Goal: Information Seeking & Learning: Learn about a topic

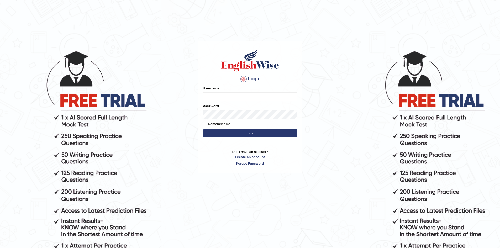
click at [265, 98] on input "Username" at bounding box center [250, 96] width 94 height 9
type input "Sangita9362"
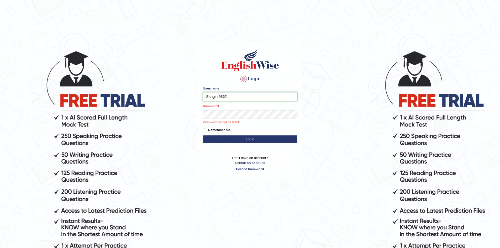
drag, startPoint x: 207, startPoint y: 96, endPoint x: 228, endPoint y: 97, distance: 21.3
click at [228, 97] on input "Sangita9362" at bounding box center [250, 96] width 94 height 9
click at [232, 97] on input "Sangita9362" at bounding box center [250, 96] width 94 height 9
click at [203, 135] on button "Login" at bounding box center [250, 139] width 94 height 8
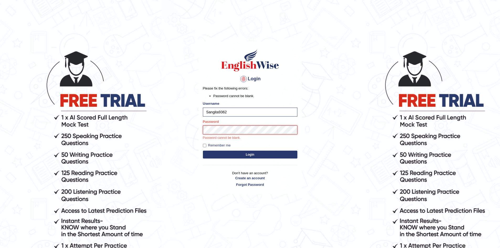
click at [203, 151] on button "Login" at bounding box center [250, 155] width 94 height 8
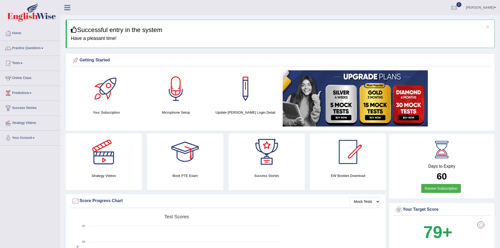
click at [185, 112] on h4 "Microphone Setup" at bounding box center [176, 113] width 64 height 6
click at [177, 90] on div at bounding box center [175, 88] width 37 height 37
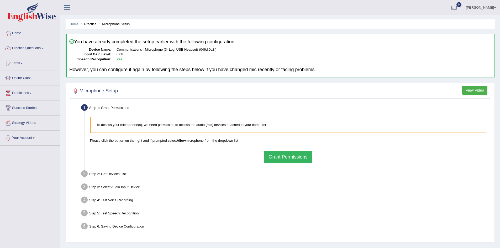
click at [276, 156] on button "Grant Permissions" at bounding box center [288, 157] width 48 height 12
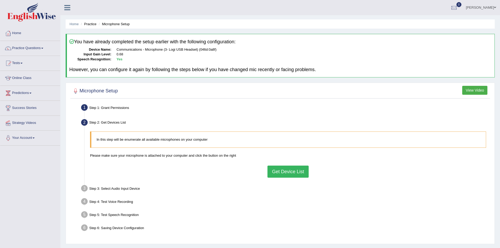
click at [282, 173] on button "Get Device List" at bounding box center [287, 172] width 41 height 12
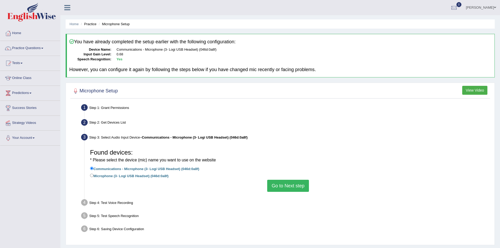
click at [283, 183] on button "Go to Next step" at bounding box center [288, 186] width 42 height 12
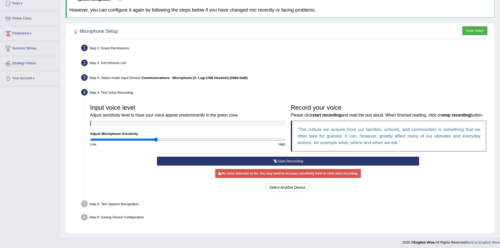
scroll to position [69, 0]
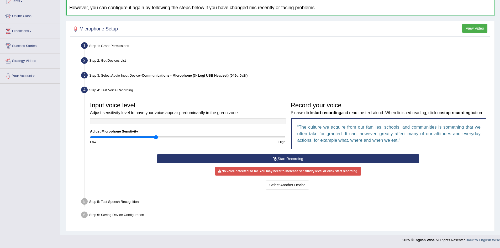
click at [275, 158] on icon at bounding box center [275, 159] width 5 height 4
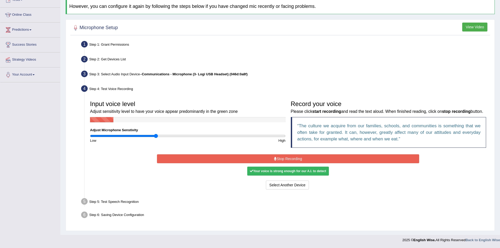
click at [285, 158] on button "Stop Recording" at bounding box center [288, 158] width 262 height 9
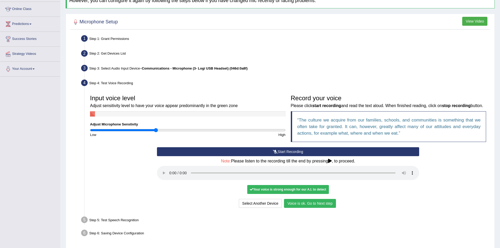
click at [313, 208] on button "Voice is ok. Go to Next step" at bounding box center [310, 203] width 52 height 9
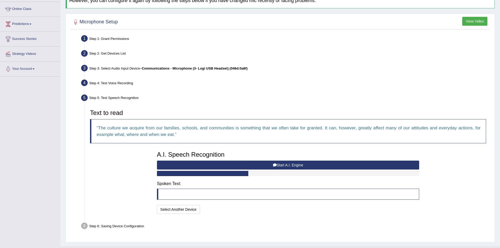
click at [278, 163] on button "Start A.I. Engine" at bounding box center [288, 165] width 262 height 9
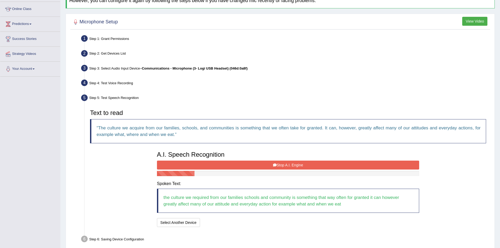
click at [286, 163] on button "Stop A.I. Engine" at bounding box center [288, 165] width 262 height 9
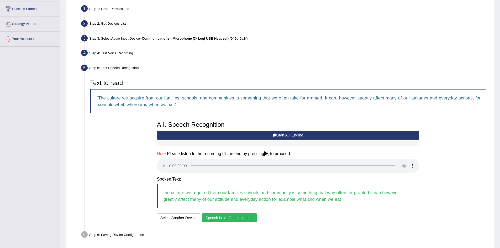
scroll to position [119, 0]
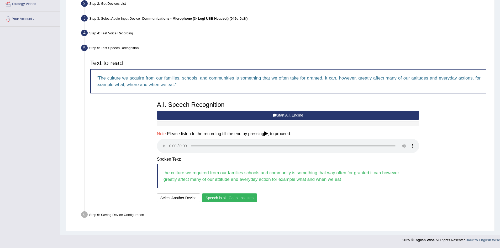
click at [235, 202] on button "Speech is ok. Go to Last step" at bounding box center [229, 197] width 55 height 9
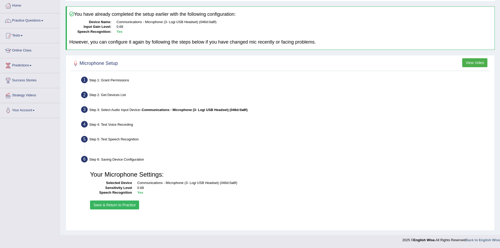
scroll to position [28, 0]
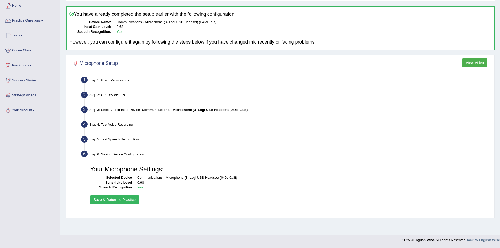
drag, startPoint x: 109, startPoint y: 200, endPoint x: 121, endPoint y: 216, distance: 20.2
click at [109, 200] on button "Save & Return to Practice" at bounding box center [114, 199] width 49 height 9
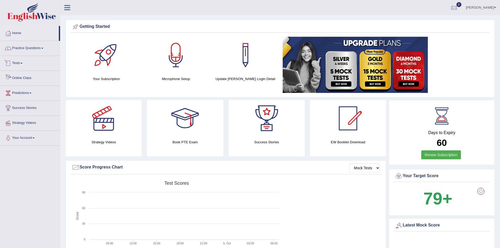
click at [21, 75] on link "Online Class" at bounding box center [30, 77] width 60 height 13
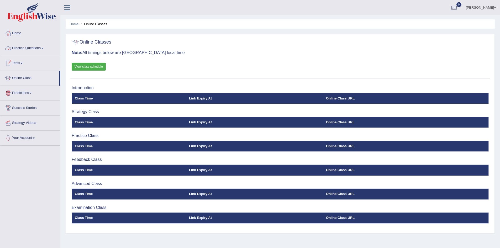
click at [43, 47] on link "Practice Questions" at bounding box center [30, 47] width 60 height 13
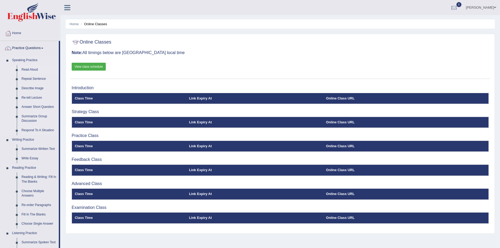
click at [33, 69] on link "Read Aloud" at bounding box center [39, 69] width 40 height 9
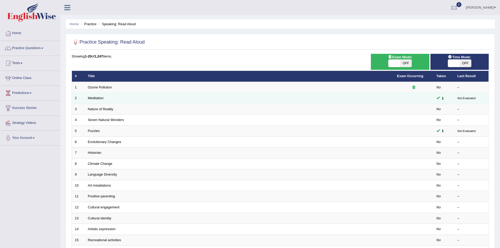
click at [109, 99] on td "Meditation" at bounding box center [239, 98] width 309 height 11
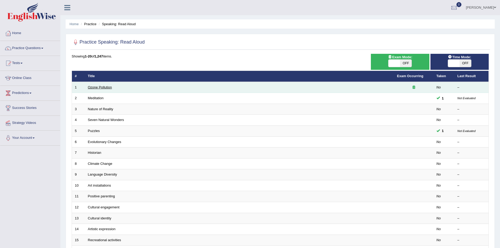
click at [98, 87] on link "Ozone Pollution" at bounding box center [100, 87] width 24 height 4
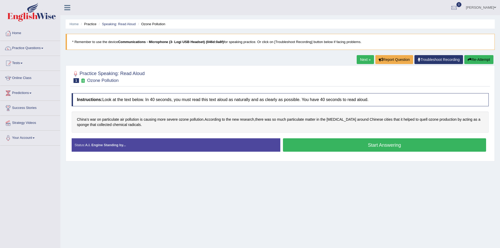
click at [306, 142] on button "Start Answering" at bounding box center [384, 144] width 203 height 13
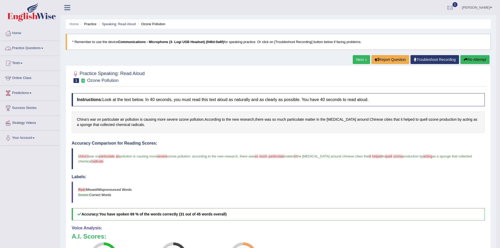
click at [43, 47] on link "Practice Questions" at bounding box center [30, 47] width 60 height 13
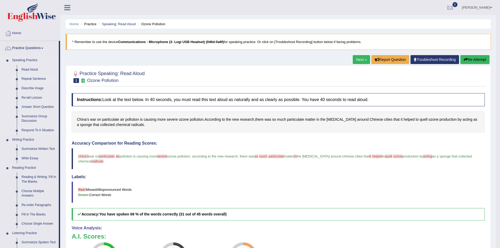
click at [35, 78] on link "Repeat Sentence" at bounding box center [39, 78] width 40 height 9
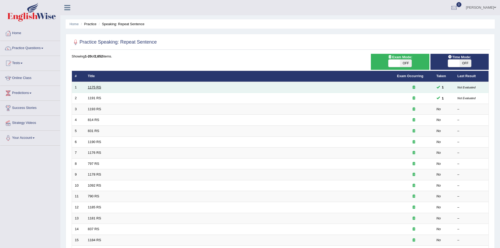
click at [93, 86] on link "1175 RS" at bounding box center [94, 87] width 13 height 4
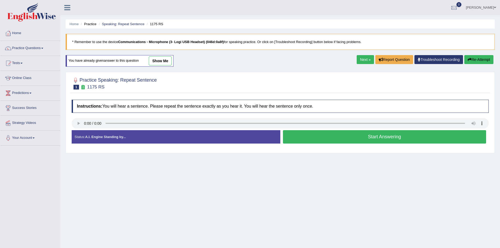
click at [162, 62] on link "show me" at bounding box center [160, 60] width 23 height 9
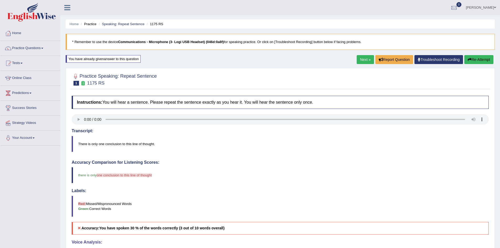
click at [362, 58] on link "Next »" at bounding box center [365, 59] width 17 height 9
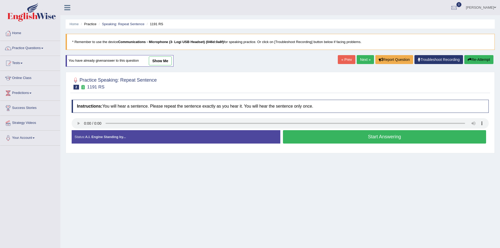
drag, startPoint x: 96, startPoint y: 224, endPoint x: 98, endPoint y: 232, distance: 7.8
click at [98, 232] on div "Home Practice Speaking: Repeat Sentence 1191 RS * Remember to use the device Co…" at bounding box center [279, 131] width 439 height 262
click at [299, 132] on button "Start Answering" at bounding box center [384, 136] width 203 height 13
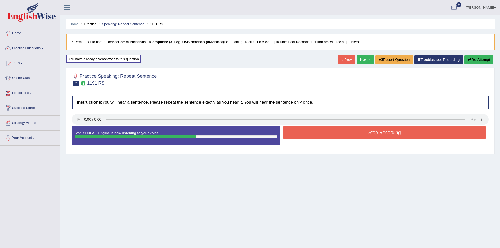
click at [344, 132] on button "Stop Recording" at bounding box center [384, 132] width 203 height 12
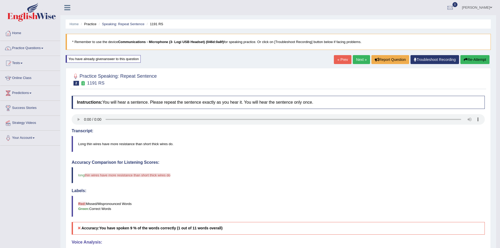
click at [360, 58] on link "Next »" at bounding box center [361, 59] width 17 height 9
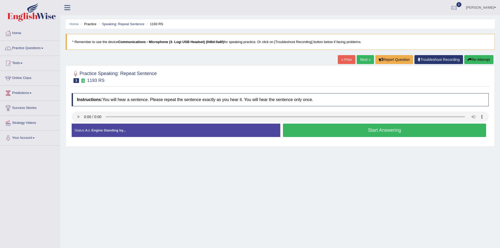
click at [79, 111] on audio at bounding box center [280, 116] width 417 height 10
click at [365, 129] on button "Start Answering" at bounding box center [384, 130] width 203 height 13
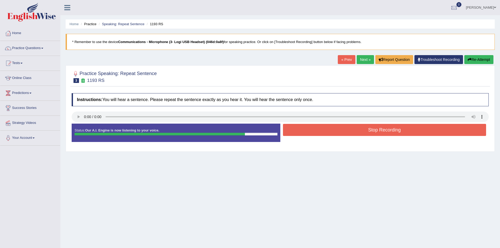
click at [373, 129] on button "Stop Recording" at bounding box center [384, 130] width 203 height 12
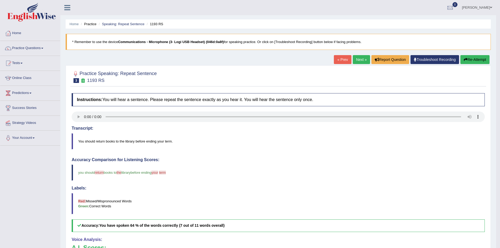
click at [358, 59] on link "Next »" at bounding box center [361, 59] width 17 height 9
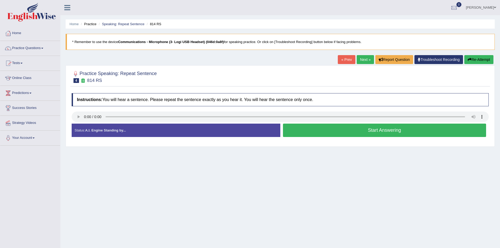
click at [42, 48] on link "Practice Questions" at bounding box center [30, 47] width 60 height 13
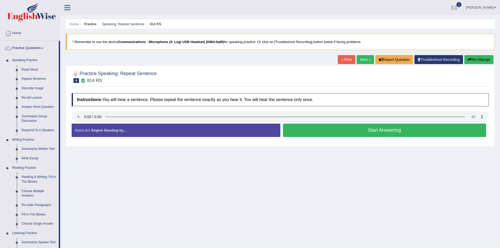
click at [46, 79] on link "Repeat Sentence" at bounding box center [39, 78] width 40 height 9
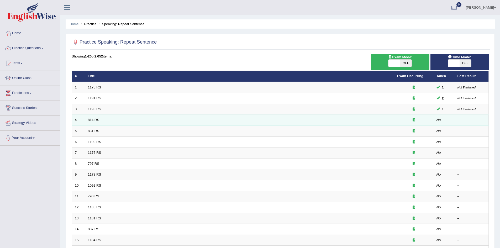
click at [395, 119] on td at bounding box center [413, 120] width 39 height 11
click at [95, 118] on link "814 RS" at bounding box center [93, 120] width 11 height 4
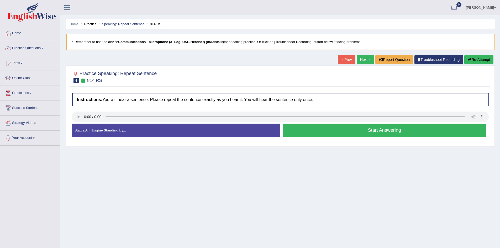
click at [43, 47] on link "Practice Questions" at bounding box center [30, 47] width 60 height 13
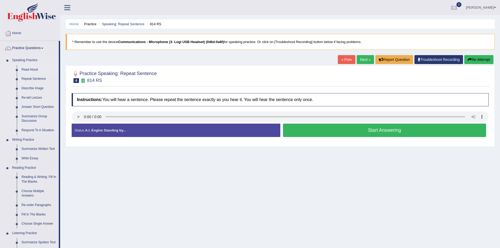
click at [34, 69] on link "Read Aloud" at bounding box center [39, 69] width 40 height 9
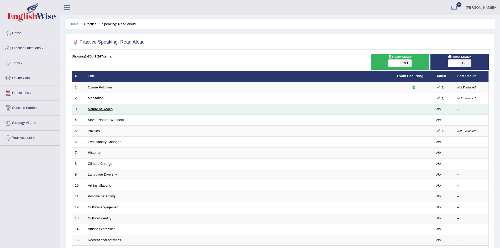
click at [95, 109] on link "Nature of Reality" at bounding box center [100, 109] width 25 height 4
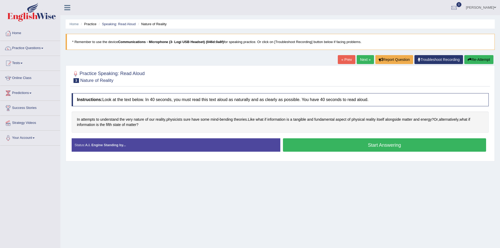
click at [310, 144] on button "Start Answering" at bounding box center [384, 144] width 203 height 13
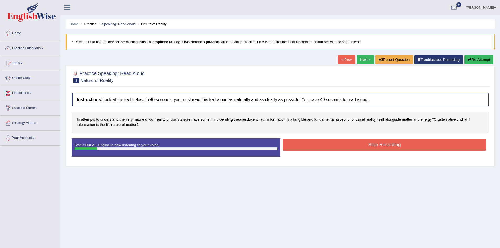
click at [305, 144] on button "Stop Recording" at bounding box center [384, 145] width 203 height 12
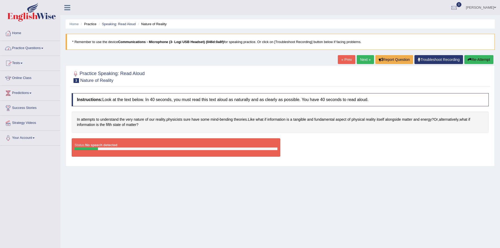
click at [43, 47] on link "Practice Questions" at bounding box center [30, 47] width 60 height 13
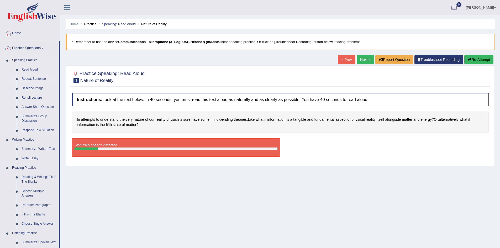
click at [35, 77] on link "Repeat Sentence" at bounding box center [39, 78] width 40 height 9
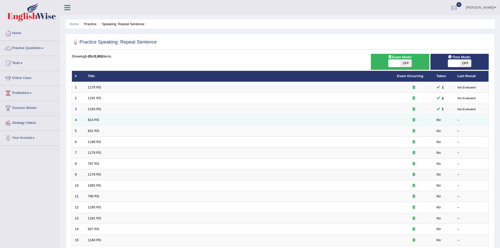
click at [87, 118] on td "814 RS" at bounding box center [239, 120] width 309 height 11
click at [91, 119] on link "814 RS" at bounding box center [93, 120] width 11 height 4
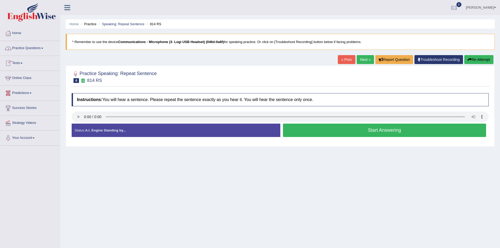
click at [44, 47] on link "Practice Questions" at bounding box center [30, 47] width 60 height 13
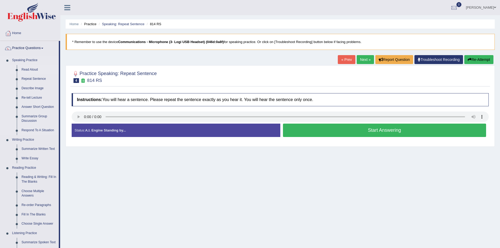
click at [36, 68] on link "Read Aloud" at bounding box center [39, 69] width 40 height 9
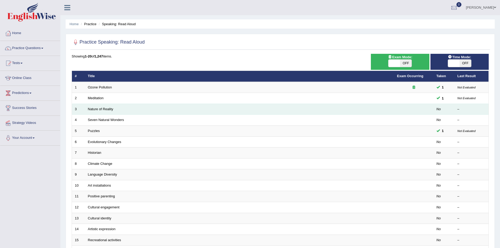
click at [113, 111] on td "Nature of Reality" at bounding box center [239, 109] width 309 height 11
click at [108, 109] on link "Nature of Reality" at bounding box center [100, 109] width 25 height 4
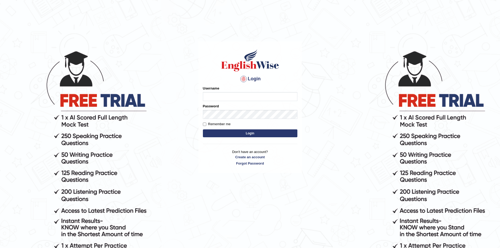
click at [260, 95] on input "Username" at bounding box center [250, 96] width 94 height 9
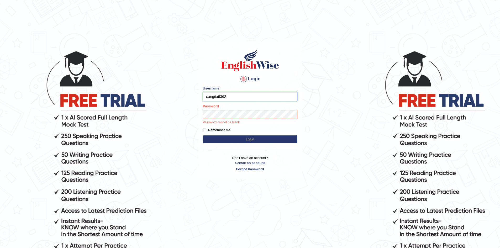
drag, startPoint x: 207, startPoint y: 98, endPoint x: 234, endPoint y: 96, distance: 26.8
click at [234, 96] on input "sangita9362" at bounding box center [250, 96] width 94 height 9
click at [203, 135] on button "Login" at bounding box center [250, 139] width 94 height 8
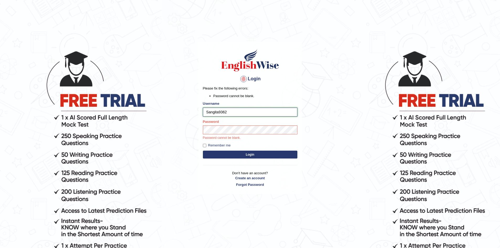
drag, startPoint x: 205, startPoint y: 113, endPoint x: 228, endPoint y: 113, distance: 23.3
click at [228, 113] on input "Sangita9362" at bounding box center [250, 112] width 94 height 9
type input "C"
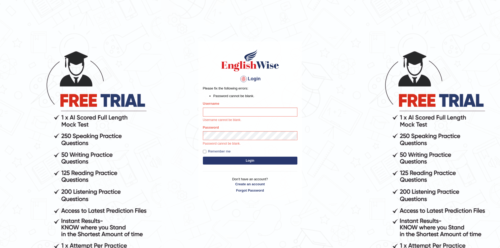
drag, startPoint x: 256, startPoint y: 89, endPoint x: 189, endPoint y: 75, distance: 68.9
click at [189, 75] on body "Login Please fix the following errors: Password cannot be blank. Username Usern…" at bounding box center [250, 149] width 500 height 248
click at [222, 114] on input "Username" at bounding box center [250, 112] width 94 height 9
type input "Sangita9362"
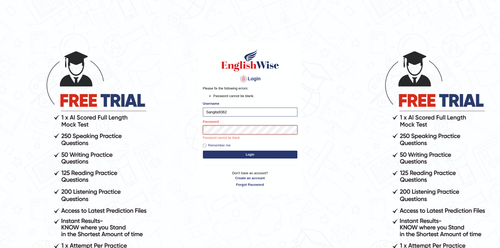
click at [203, 151] on button "Login" at bounding box center [250, 155] width 94 height 8
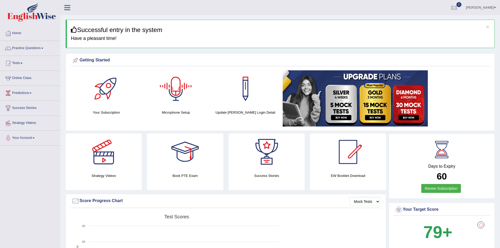
click at [175, 90] on div at bounding box center [175, 88] width 37 height 37
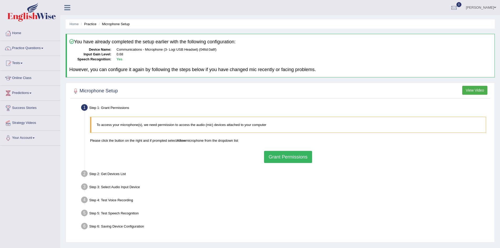
click at [278, 156] on button "Grant Permissions" at bounding box center [288, 157] width 48 height 12
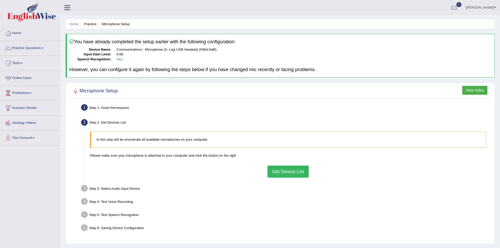
click at [279, 174] on button "Get Device List" at bounding box center [287, 172] width 41 height 12
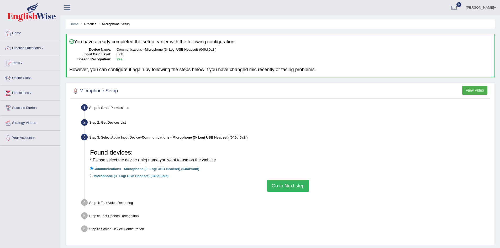
click at [280, 188] on button "Go to Next step" at bounding box center [288, 186] width 42 height 12
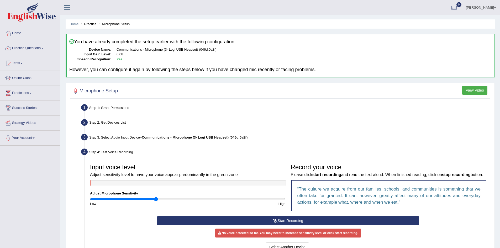
click at [277, 225] on button "Start Recording" at bounding box center [288, 220] width 262 height 9
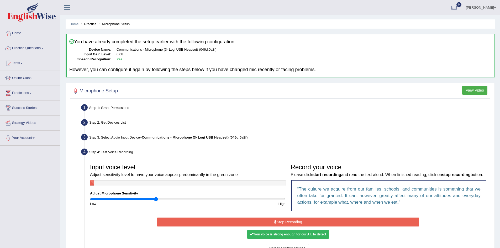
click at [272, 239] on div "Your voice is strong enough for our A.I. to detect" at bounding box center [287, 234] width 81 height 9
click at [280, 226] on button "Stop Recording" at bounding box center [288, 221] width 262 height 9
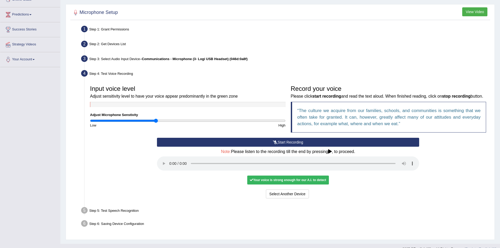
scroll to position [79, 0]
click at [301, 184] on div "Your voice is strong enough for our A.I. to detect" at bounding box center [287, 179] width 81 height 9
click at [299, 184] on div "Your voice is strong enough for our A.I. to detect" at bounding box center [287, 179] width 81 height 9
click at [264, 184] on div "Your voice is strong enough for our A.I. to detect" at bounding box center [287, 179] width 81 height 9
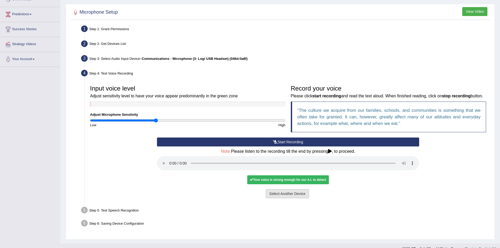
click at [283, 198] on button "Select Another Device" at bounding box center [287, 193] width 43 height 9
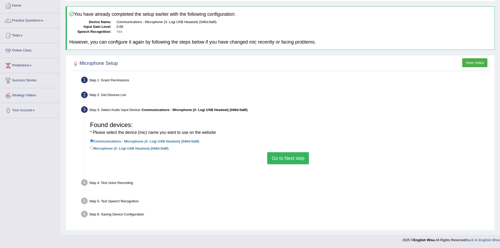
scroll to position [28, 0]
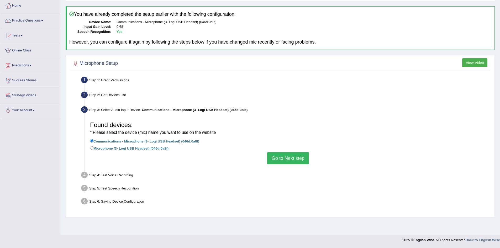
click at [293, 155] on button "Go to Next step" at bounding box center [288, 158] width 42 height 12
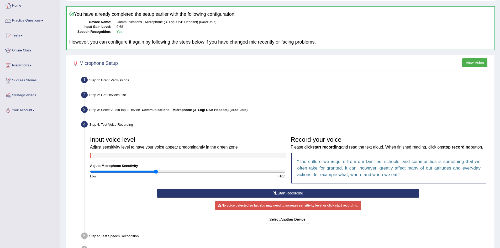
click at [278, 198] on button "Start Recording" at bounding box center [288, 193] width 262 height 9
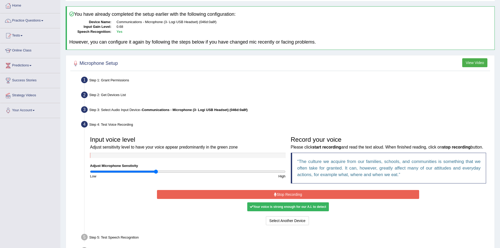
click at [275, 211] on div "Your voice is strong enough for our A.I. to detect" at bounding box center [287, 206] width 81 height 9
click at [302, 199] on button "Stop Recording" at bounding box center [288, 194] width 262 height 9
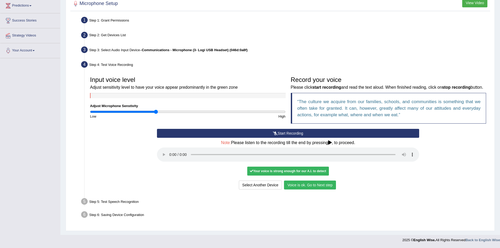
scroll to position [94, 0]
click at [324, 184] on button "Voice is ok. Go to Next step" at bounding box center [310, 184] width 52 height 9
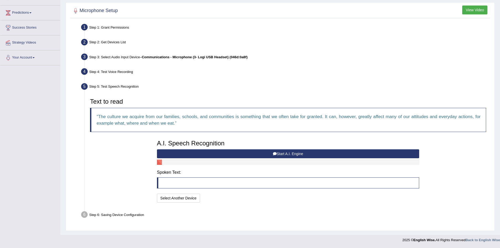
scroll to position [80, 0]
click at [285, 151] on button "Start A.I. Engine" at bounding box center [288, 153] width 262 height 9
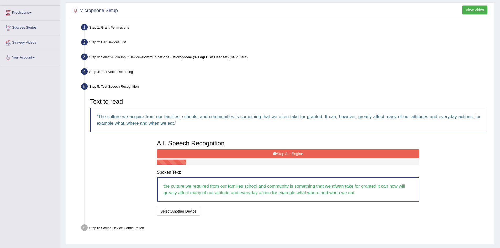
click at [281, 152] on button "Stop A.I. Engine" at bounding box center [288, 153] width 262 height 9
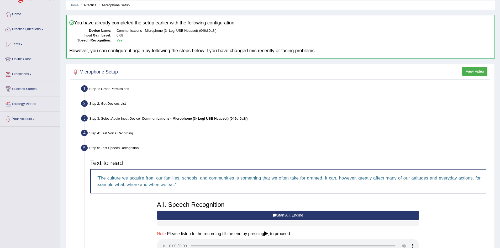
scroll to position [0, 0]
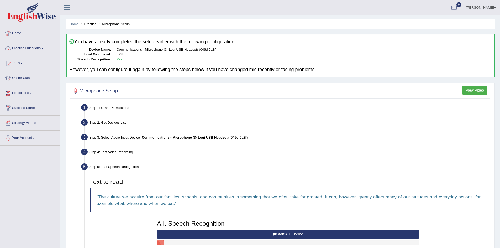
click at [19, 34] on link "Home" at bounding box center [30, 32] width 60 height 13
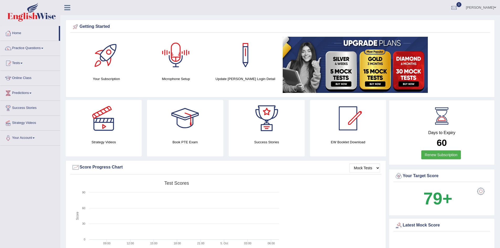
click at [177, 60] on div at bounding box center [175, 55] width 37 height 37
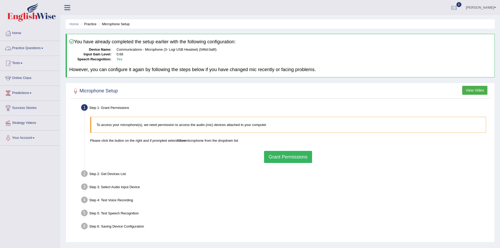
click at [17, 49] on link "Practice Questions" at bounding box center [30, 47] width 60 height 13
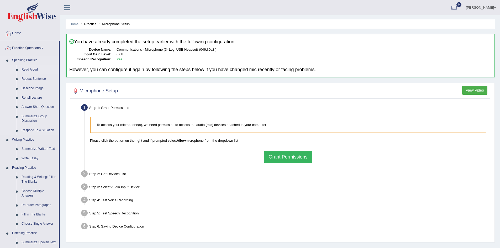
click at [23, 69] on link "Read Aloud" at bounding box center [39, 69] width 40 height 9
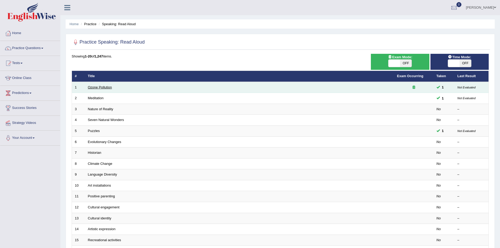
click at [101, 87] on link "Ozone Pollution" at bounding box center [100, 87] width 24 height 4
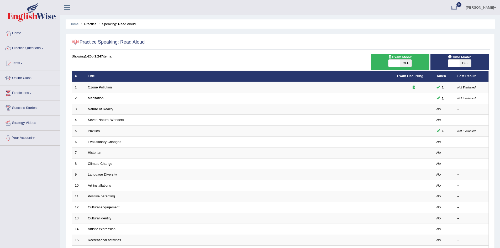
click at [43, 48] on span at bounding box center [42, 48] width 2 height 1
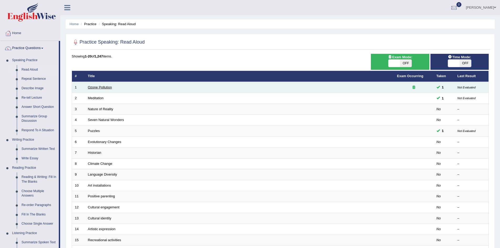
click at [98, 88] on link "Ozone Pollution" at bounding box center [100, 87] width 24 height 4
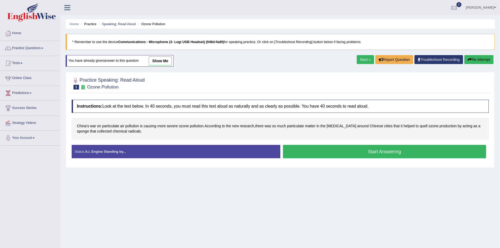
click at [43, 48] on span at bounding box center [42, 48] width 2 height 1
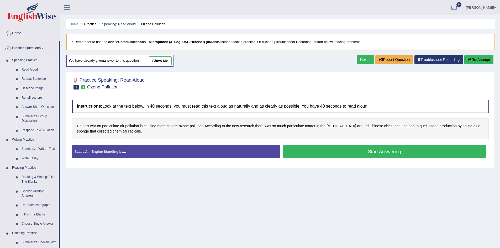
click at [33, 69] on link "Read Aloud" at bounding box center [39, 69] width 40 height 9
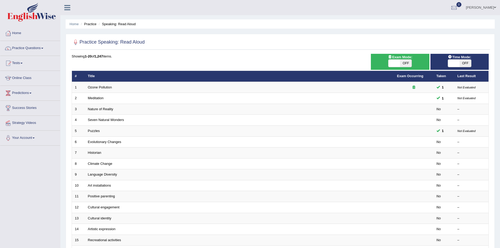
click at [451, 65] on span at bounding box center [454, 63] width 12 height 7
checkbox input "true"
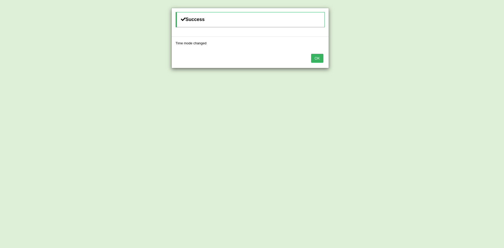
click at [318, 56] on button "OK" at bounding box center [317, 58] width 12 height 9
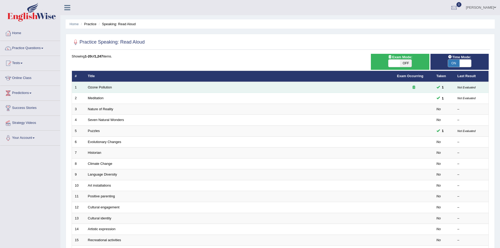
click at [145, 89] on td "Ozone Pollution" at bounding box center [239, 87] width 309 height 11
click at [100, 85] on link "Ozone Pollution" at bounding box center [100, 87] width 24 height 4
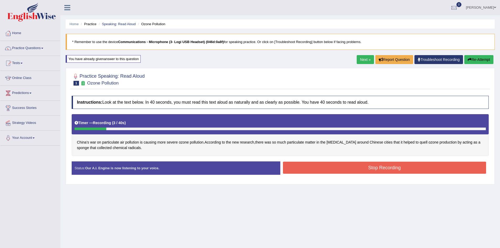
click at [297, 164] on button "Stop Recording" at bounding box center [384, 168] width 203 height 12
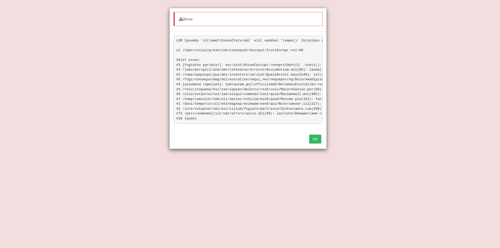
click at [113, 67] on div "Error OK" at bounding box center [250, 124] width 500 height 248
click at [318, 143] on button "OK" at bounding box center [315, 139] width 12 height 9
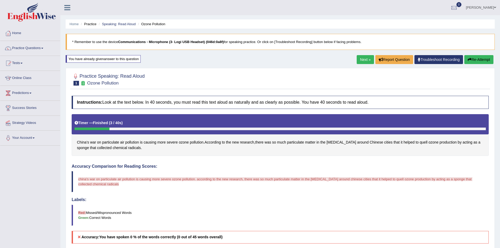
click at [471, 58] on button "Re-Attempt" at bounding box center [478, 59] width 29 height 9
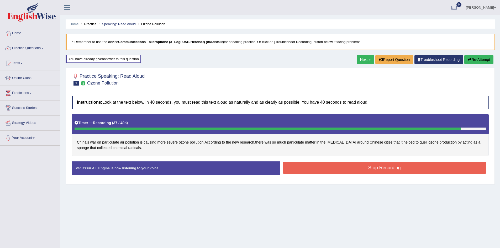
click at [337, 167] on button "Stop Recording" at bounding box center [384, 168] width 203 height 12
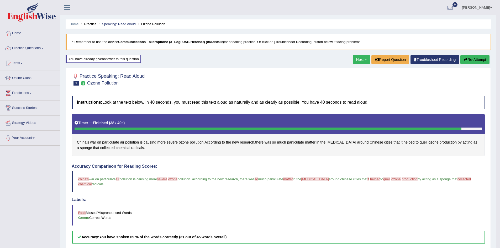
click at [479, 57] on button "Re-Attempt" at bounding box center [474, 59] width 29 height 9
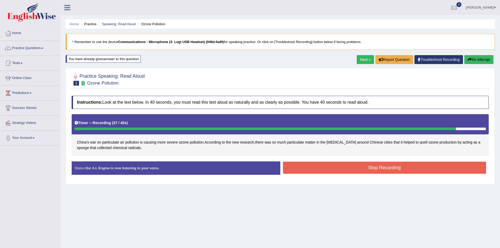
click at [341, 169] on button "Stop Recording" at bounding box center [384, 168] width 203 height 12
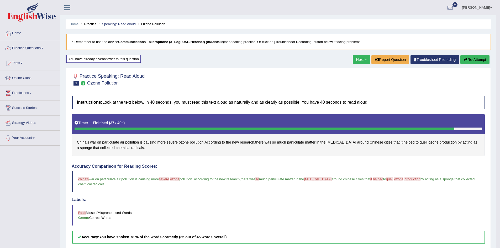
click at [475, 57] on button "Re-Attempt" at bounding box center [474, 59] width 29 height 9
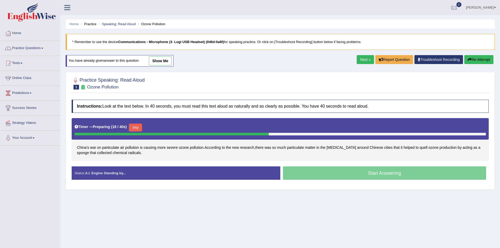
click at [138, 126] on button "Skip" at bounding box center [135, 128] width 13 height 8
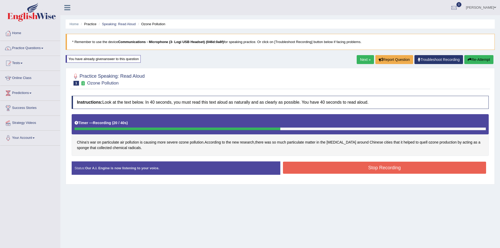
click at [400, 168] on button "Stop Recording" at bounding box center [384, 168] width 203 height 12
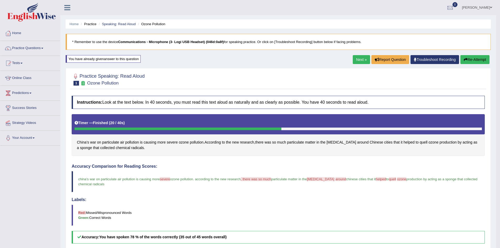
click at [357, 58] on link "Next »" at bounding box center [361, 59] width 17 height 9
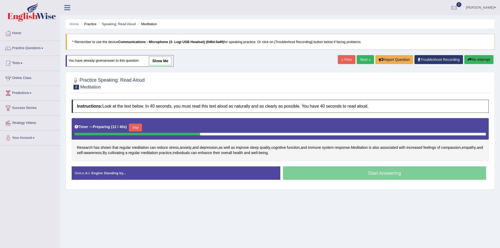
click at [472, 60] on button "Re-Attempt" at bounding box center [478, 59] width 29 height 9
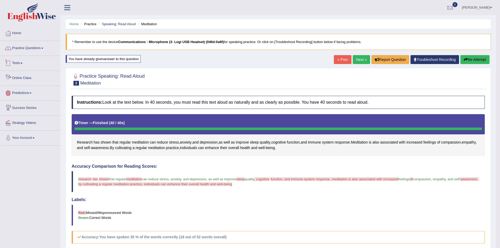
click at [25, 49] on link "Practice Questions" at bounding box center [30, 47] width 60 height 13
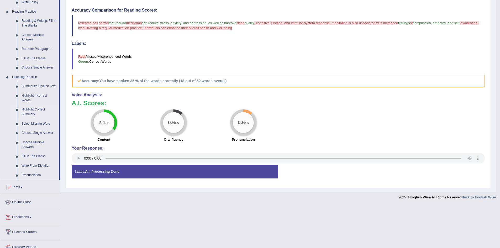
scroll to position [178, 0]
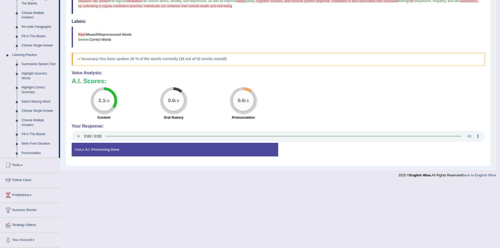
click at [28, 153] on link "Pronunciation" at bounding box center [39, 152] width 40 height 9
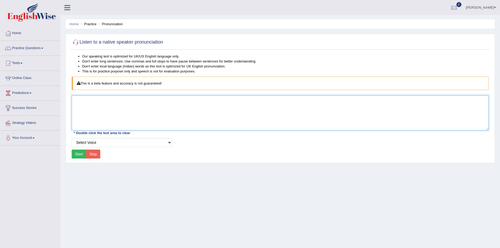
click at [78, 107] on textarea at bounding box center [280, 112] width 417 height 35
type textarea "meditation"
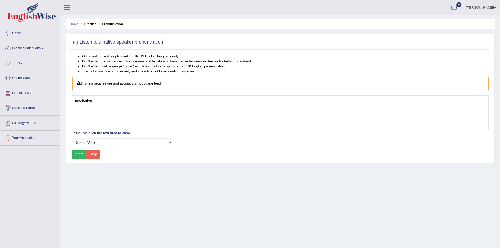
click at [76, 152] on button "Start" at bounding box center [79, 154] width 15 height 9
click at [43, 46] on link "Practice Questions" at bounding box center [30, 47] width 60 height 13
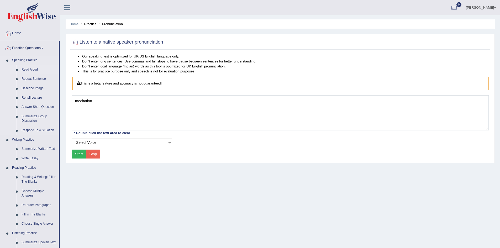
click at [38, 70] on link "Read Aloud" at bounding box center [39, 69] width 40 height 9
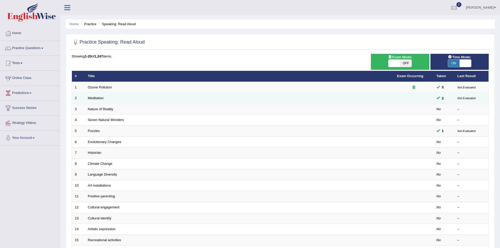
click at [138, 100] on td "Meditation" at bounding box center [239, 98] width 309 height 11
click at [97, 98] on link "Meditation" at bounding box center [96, 98] width 16 height 4
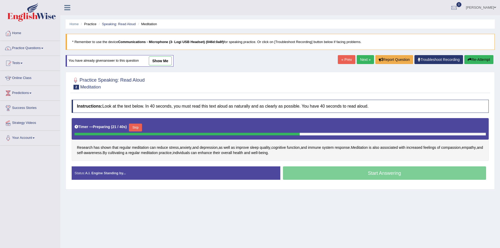
click at [137, 126] on button "Skip" at bounding box center [135, 128] width 13 height 8
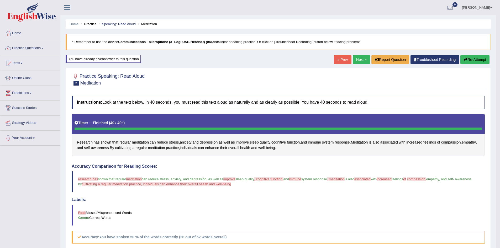
click at [474, 59] on button "Re-Attempt" at bounding box center [474, 59] width 29 height 9
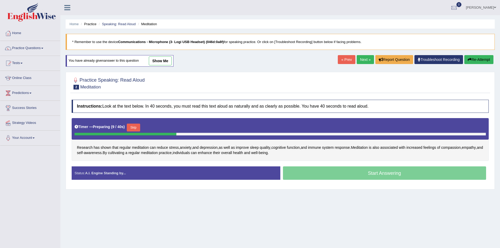
click at [139, 125] on button "Skip" at bounding box center [133, 128] width 13 height 8
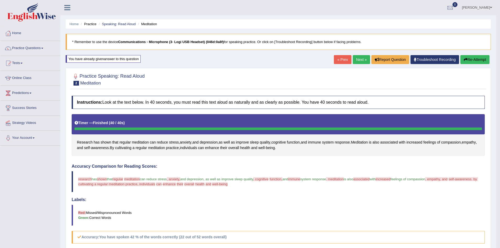
click at [477, 58] on button "Re-Attempt" at bounding box center [474, 59] width 29 height 9
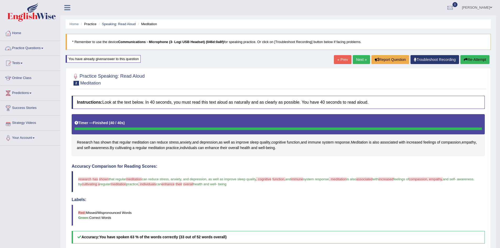
click at [43, 48] on span at bounding box center [42, 48] width 2 height 1
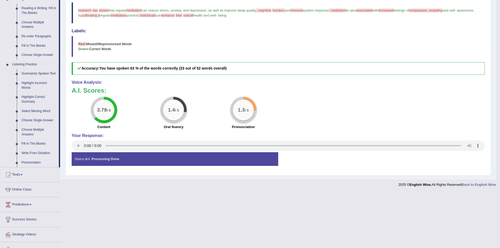
scroll to position [178, 0]
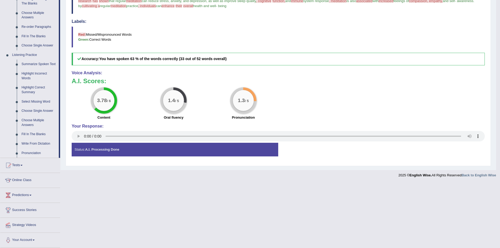
click at [29, 151] on link "Pronunciation" at bounding box center [39, 152] width 40 height 9
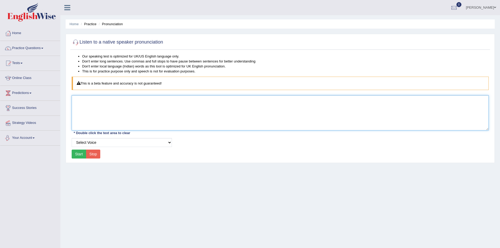
click at [86, 115] on textarea at bounding box center [280, 112] width 417 height 35
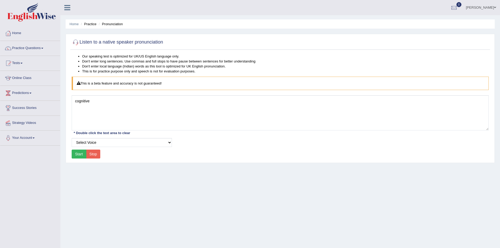
click at [79, 154] on button "Start" at bounding box center [79, 154] width 15 height 9
click at [77, 156] on button "Start" at bounding box center [79, 154] width 15 height 9
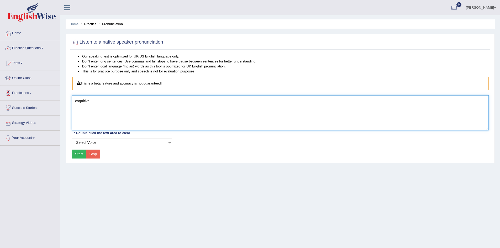
click at [110, 101] on textarea "cognitive" at bounding box center [280, 112] width 417 height 35
type textarea "c"
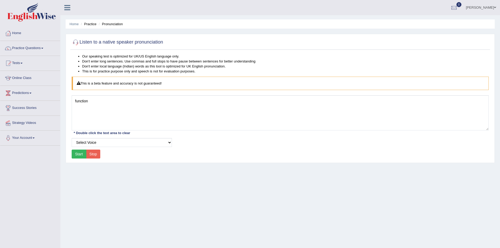
click at [80, 153] on button "Start" at bounding box center [79, 154] width 15 height 9
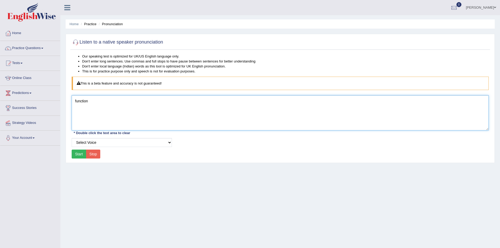
click at [120, 110] on textarea "function" at bounding box center [280, 112] width 417 height 35
type textarea "f"
type textarea "cultivating"
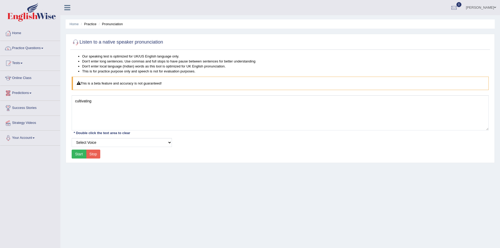
click at [77, 155] on button "Start" at bounding box center [79, 154] width 15 height 9
click at [44, 47] on link "Practice Questions" at bounding box center [30, 47] width 60 height 13
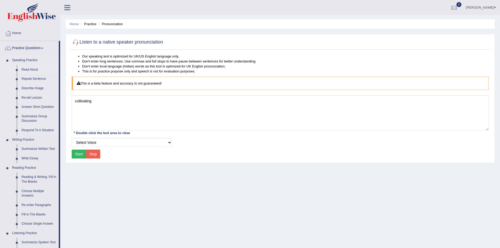
click at [34, 68] on link "Read Aloud" at bounding box center [39, 69] width 40 height 9
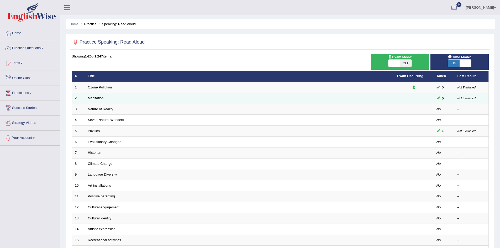
click at [111, 98] on td "Meditation" at bounding box center [239, 98] width 309 height 11
click at [104, 99] on td "Meditation" at bounding box center [239, 98] width 309 height 11
click at [94, 97] on link "Meditation" at bounding box center [96, 98] width 16 height 4
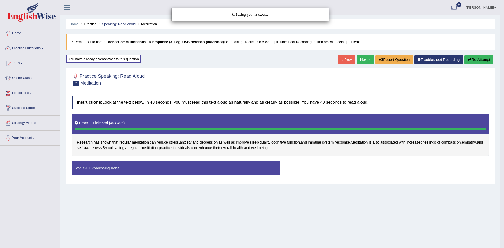
click at [420, 164] on body "Toggle navigation Home Practice Questions Speaking Practice Read Aloud Repeat S…" at bounding box center [252, 124] width 504 height 248
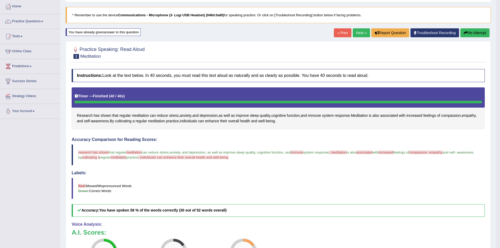
scroll to position [26, 0]
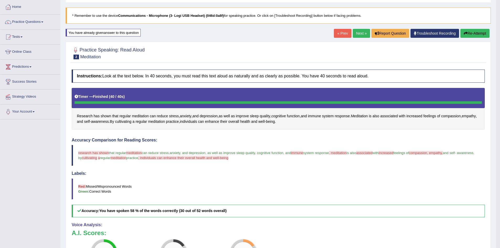
click at [474, 32] on button "Re-Attempt" at bounding box center [474, 33] width 29 height 9
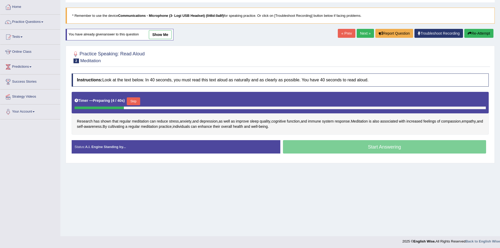
click at [136, 100] on button "Skip" at bounding box center [133, 101] width 13 height 8
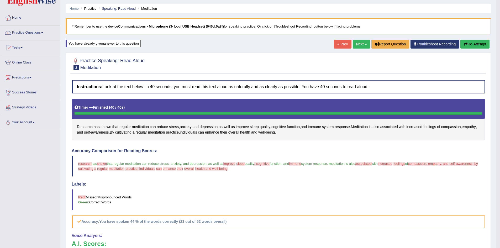
scroll to position [8, 0]
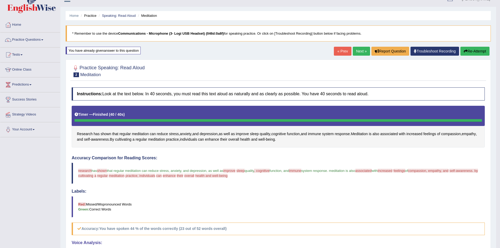
click at [473, 51] on button "Re-Attempt" at bounding box center [474, 51] width 29 height 9
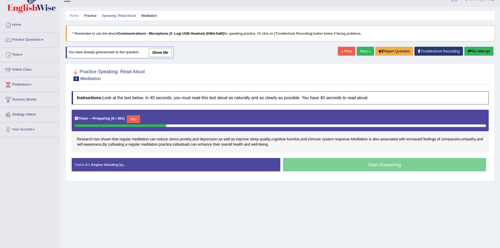
click at [134, 115] on button "Skip" at bounding box center [133, 119] width 13 height 8
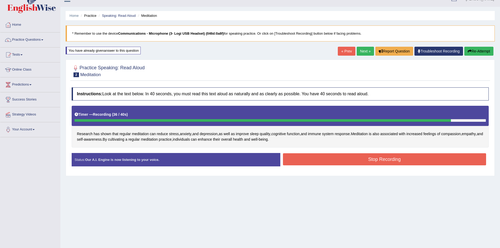
click at [307, 159] on button "Stop Recording" at bounding box center [384, 159] width 203 height 12
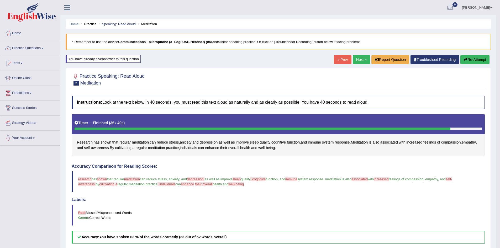
click at [360, 57] on link "Next »" at bounding box center [361, 59] width 17 height 9
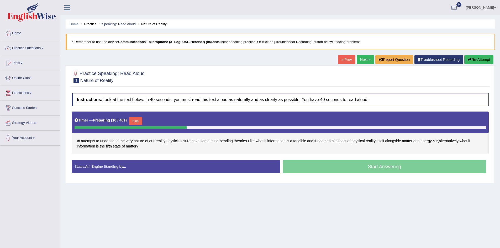
scroll to position [28, 0]
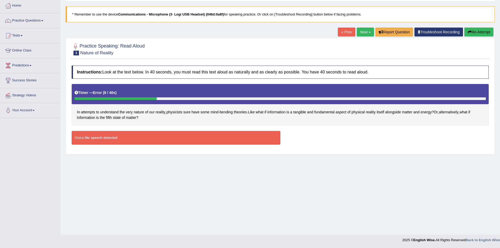
click at [475, 31] on button "Re-Attempt" at bounding box center [478, 32] width 29 height 9
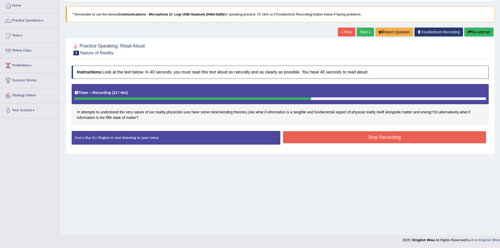
click at [372, 137] on button "Stop Recording" at bounding box center [384, 137] width 203 height 12
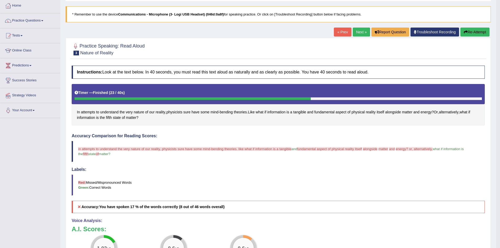
click at [473, 32] on button "Re-Attempt" at bounding box center [474, 32] width 29 height 9
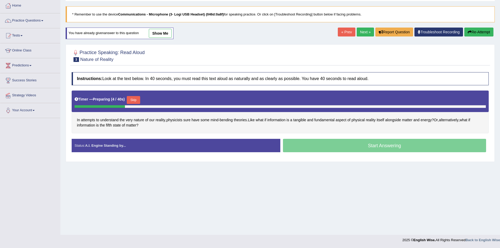
click at [134, 99] on button "Skip" at bounding box center [133, 100] width 13 height 8
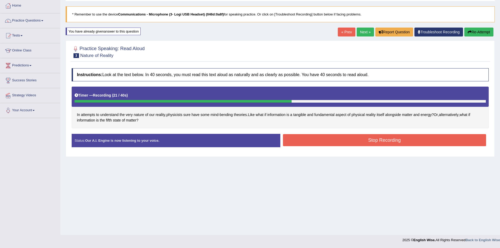
click at [348, 139] on button "Stop Recording" at bounding box center [384, 140] width 203 height 12
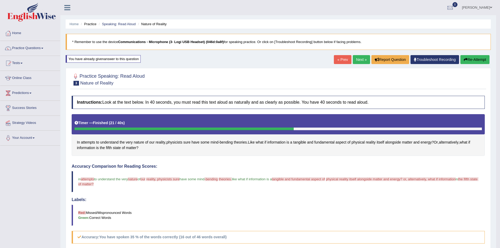
click at [469, 57] on button "Re-Attempt" at bounding box center [474, 59] width 29 height 9
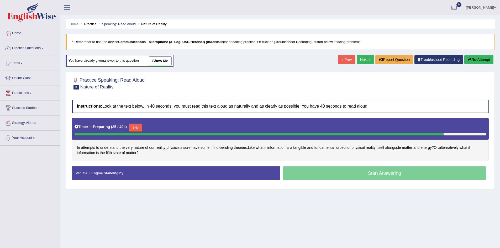
click at [402, 177] on div "Start Answering" at bounding box center [384, 173] width 209 height 15
click at [390, 174] on div "Start Answering" at bounding box center [384, 173] width 209 height 15
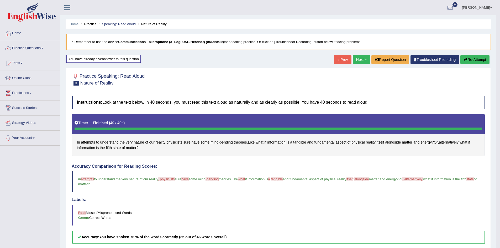
click at [43, 48] on span at bounding box center [42, 48] width 2 height 1
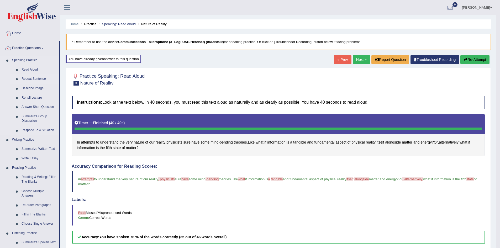
click at [44, 79] on link "Repeat Sentence" at bounding box center [39, 78] width 40 height 9
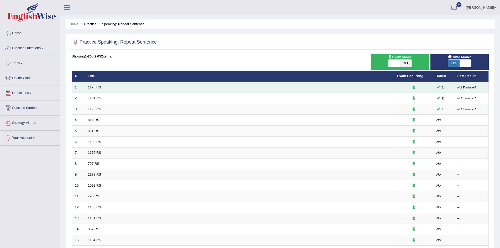
click at [94, 86] on link "1175 RS" at bounding box center [94, 87] width 13 height 4
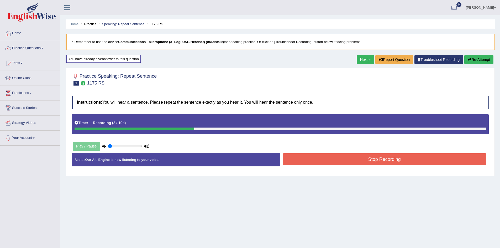
click at [474, 57] on button "Re-Attempt" at bounding box center [478, 59] width 29 height 9
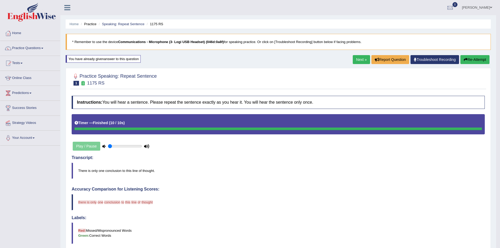
click at [474, 58] on button "Re-Attempt" at bounding box center [474, 59] width 29 height 9
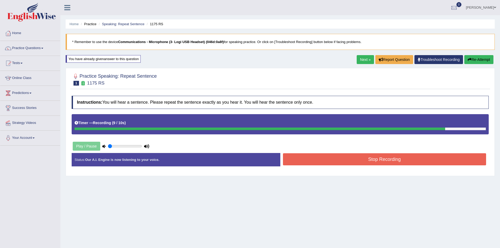
click at [296, 162] on button "Stop Recording" at bounding box center [384, 159] width 203 height 12
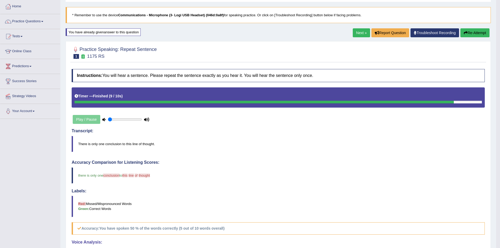
scroll to position [26, 0]
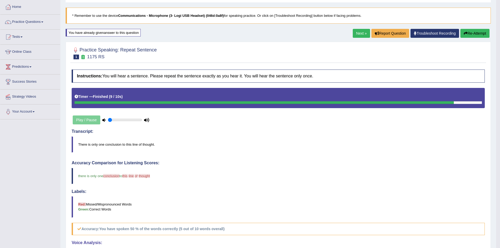
click at [474, 33] on button "Re-Attempt" at bounding box center [474, 33] width 29 height 9
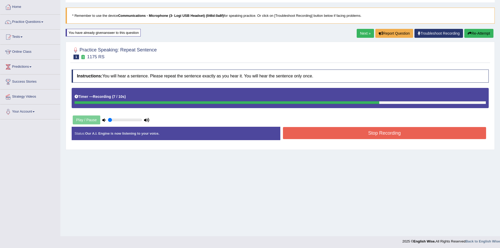
click at [368, 131] on button "Stop Recording" at bounding box center [384, 133] width 203 height 12
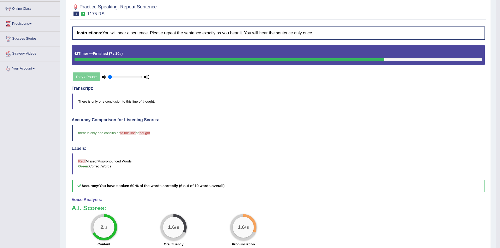
scroll to position [52, 0]
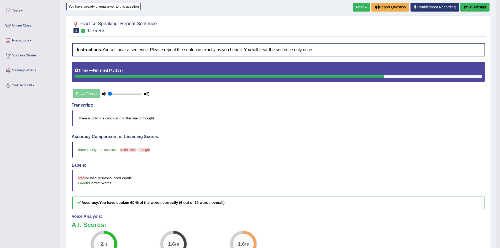
click at [470, 8] on button "Re-Attempt" at bounding box center [474, 7] width 29 height 9
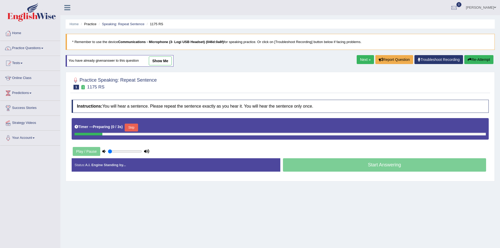
scroll to position [28, 0]
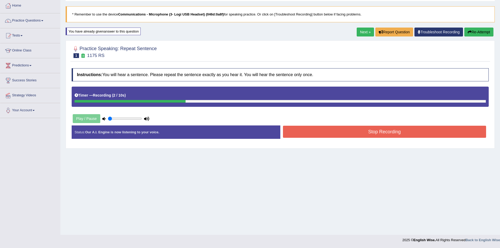
click at [474, 30] on button "Re-Attempt" at bounding box center [478, 32] width 29 height 9
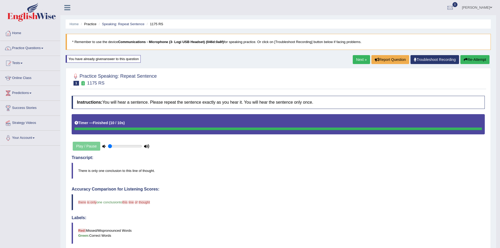
click at [356, 59] on link "Next »" at bounding box center [361, 59] width 17 height 9
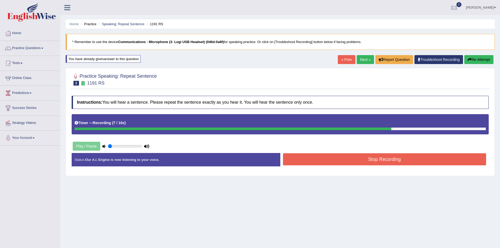
click at [475, 59] on button "Re-Attempt" at bounding box center [478, 59] width 29 height 9
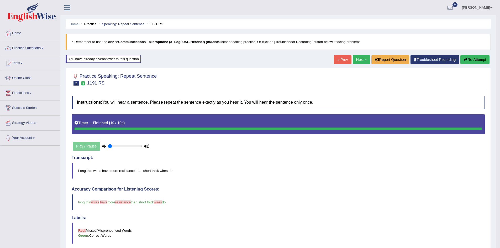
click at [466, 61] on icon "button" at bounding box center [466, 60] width 4 height 4
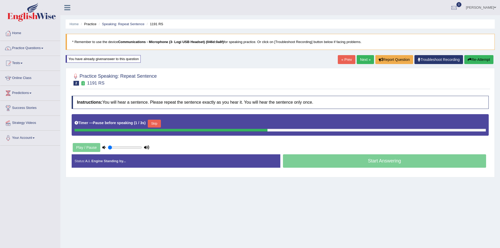
click at [480, 57] on button "Re-Attempt" at bounding box center [478, 59] width 29 height 9
click at [394, 159] on div "Start Answering" at bounding box center [384, 161] width 209 height 15
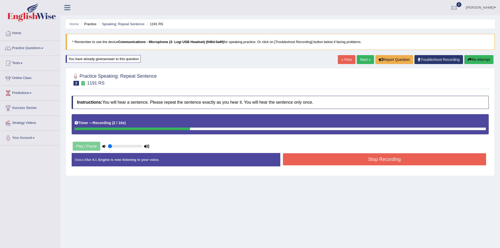
click at [486, 60] on button "Re-Attempt" at bounding box center [478, 59] width 29 height 9
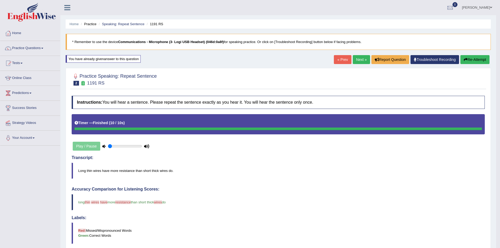
click at [468, 60] on button "Re-Attempt" at bounding box center [474, 59] width 29 height 9
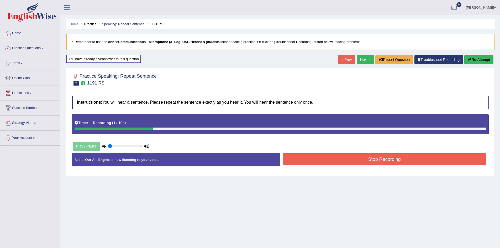
click at [478, 58] on button "Re-Attempt" at bounding box center [478, 59] width 29 height 9
click at [478, 57] on button "Re-Attempt" at bounding box center [478, 59] width 29 height 9
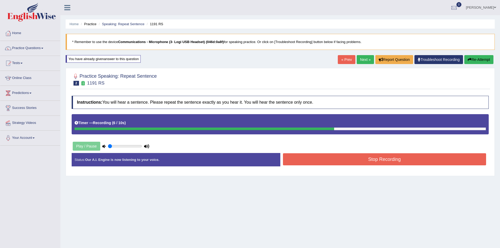
click at [479, 57] on button "Re-Attempt" at bounding box center [478, 59] width 29 height 9
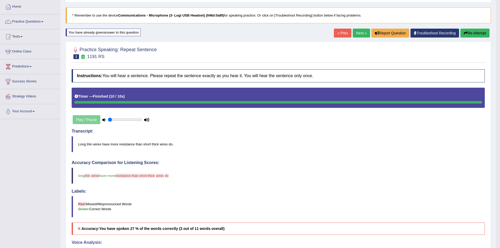
scroll to position [26, 0]
click at [359, 33] on link "Next »" at bounding box center [361, 33] width 17 height 9
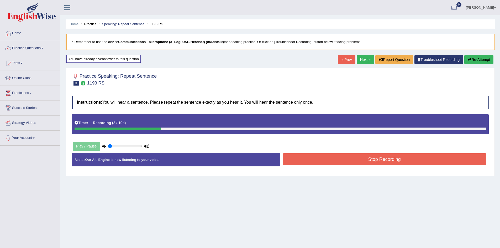
click at [479, 56] on button "Re-Attempt" at bounding box center [478, 59] width 29 height 9
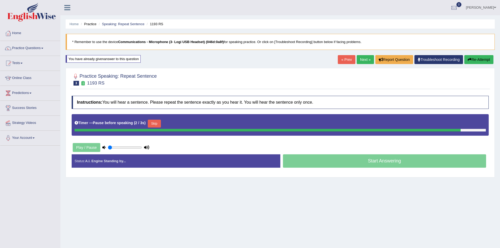
click at [476, 59] on button "Re-Attempt" at bounding box center [478, 59] width 29 height 9
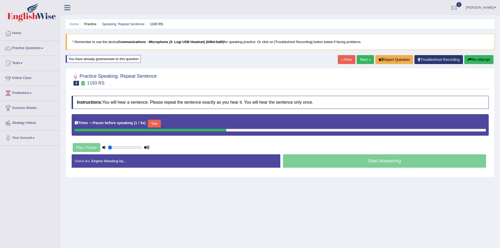
click at [379, 160] on div "Start Answering" at bounding box center [384, 161] width 209 height 15
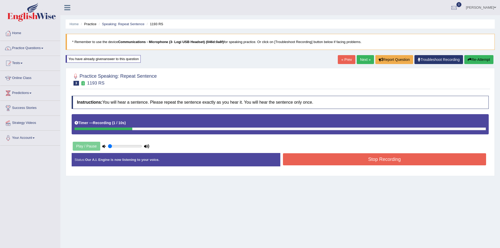
click at [479, 61] on button "Re-Attempt" at bounding box center [478, 59] width 29 height 9
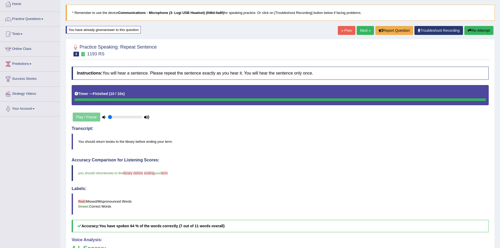
scroll to position [26, 0]
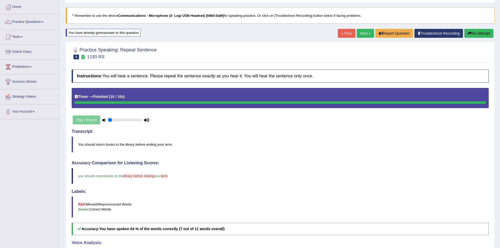
click at [480, 32] on button "Re-Attempt" at bounding box center [478, 33] width 29 height 9
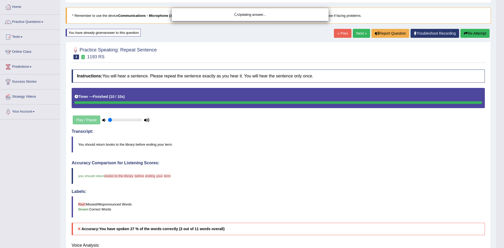
drag, startPoint x: 477, startPoint y: 29, endPoint x: 477, endPoint y: 35, distance: 5.5
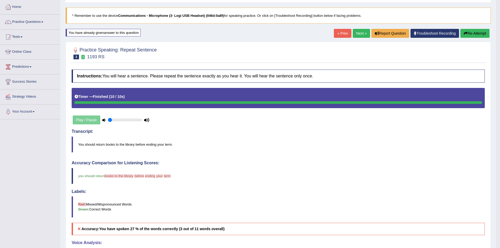
click at [477, 33] on button "Re-Attempt" at bounding box center [474, 33] width 29 height 9
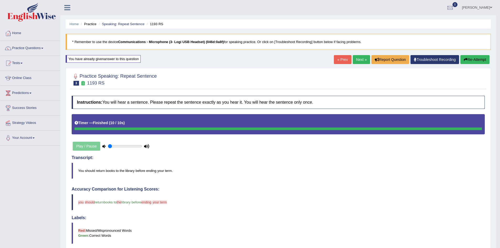
click at [468, 59] on button "Re-Attempt" at bounding box center [474, 59] width 29 height 9
click at [472, 60] on button "Re-Attempt" at bounding box center [474, 59] width 29 height 9
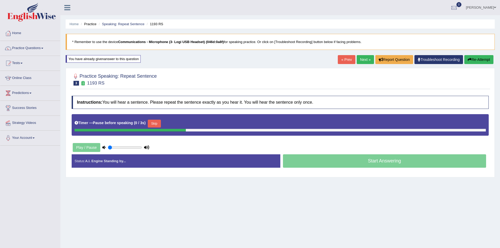
click at [475, 58] on button "Re-Attempt" at bounding box center [478, 59] width 29 height 9
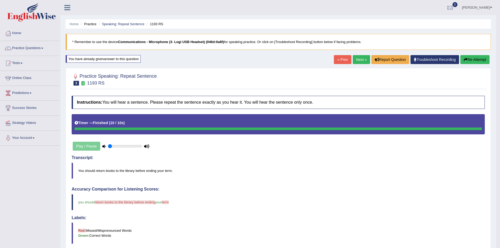
click at [478, 58] on button "Re-Attempt" at bounding box center [474, 59] width 29 height 9
click at [358, 59] on link "Next »" at bounding box center [361, 59] width 17 height 9
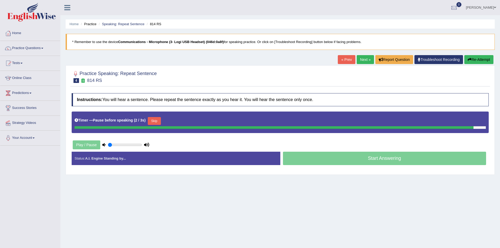
click at [469, 59] on icon "button" at bounding box center [469, 60] width 4 height 4
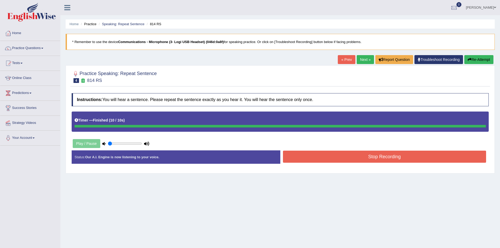
click at [475, 61] on button "Re-Attempt" at bounding box center [478, 59] width 29 height 9
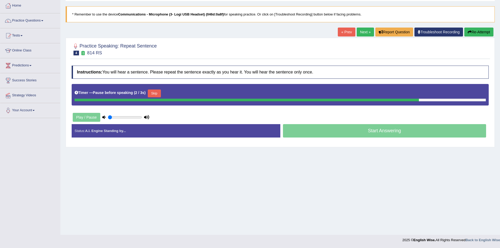
scroll to position [1, 0]
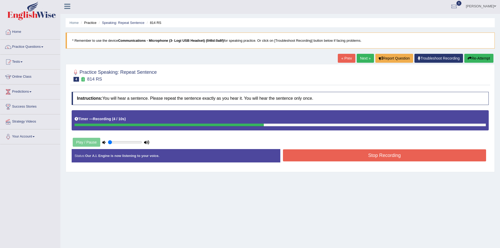
click at [472, 57] on button "Re-Attempt" at bounding box center [478, 58] width 29 height 9
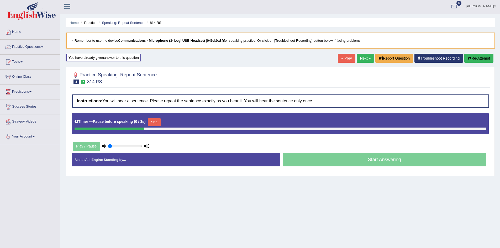
click at [479, 60] on button "Re-Attempt" at bounding box center [478, 58] width 29 height 9
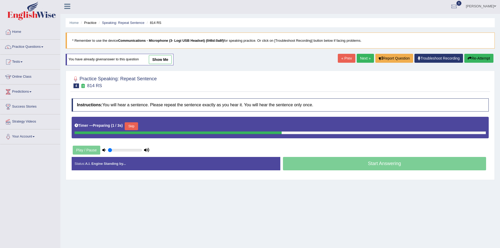
click at [481, 54] on button "Re-Attempt" at bounding box center [478, 58] width 29 height 9
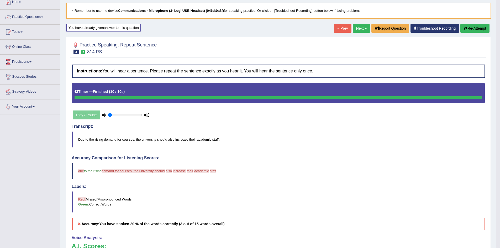
scroll to position [26, 0]
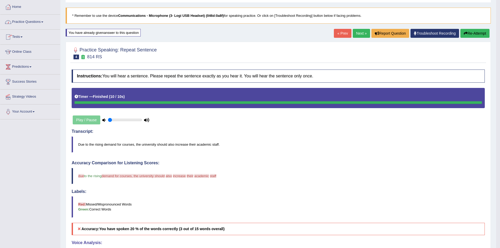
click at [43, 20] on link "Practice Questions" at bounding box center [30, 21] width 60 height 13
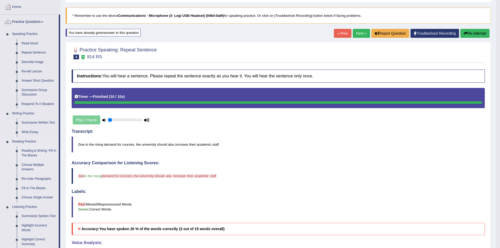
click at [40, 149] on link "Reading & Writing: Fill In The Blanks" at bounding box center [39, 153] width 40 height 14
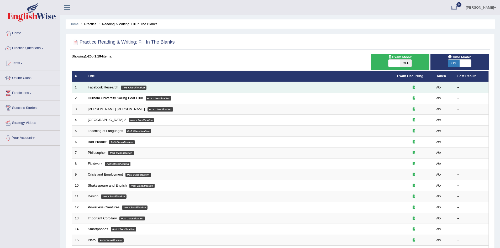
click at [105, 87] on link "Facebook Research" at bounding box center [103, 87] width 30 height 4
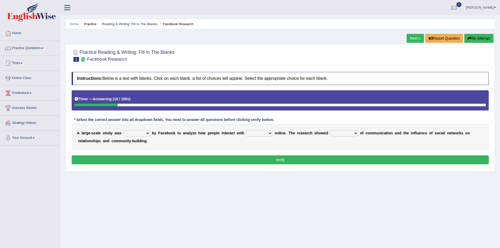
click at [147, 132] on select "surveyed had asked made" at bounding box center [137, 133] width 26 height 6
click at [157, 143] on div "A l a r g e - s c a l e s t u d y w a s surveyed had asked made b y F a c e b o…" at bounding box center [280, 137] width 417 height 26
click at [147, 134] on select "surveyed had asked made" at bounding box center [137, 133] width 26 height 6
select select "had"
click at [124, 130] on select "surveyed had asked made" at bounding box center [137, 133] width 26 height 6
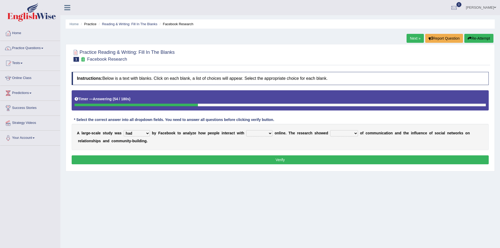
click at [270, 134] on select "together all each other another" at bounding box center [259, 133] width 26 height 6
select select "each other"
click at [246, 130] on select "together all each other another" at bounding box center [259, 133] width 26 height 6
click at [356, 133] on select "advantages standards fellowships patterns" at bounding box center [344, 133] width 28 height 6
select select "advantages"
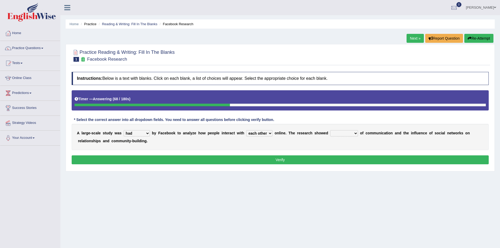
click at [330, 130] on select "advantages standards fellowships patterns" at bounding box center [344, 133] width 28 height 6
click at [262, 157] on button "Verify" at bounding box center [280, 159] width 417 height 9
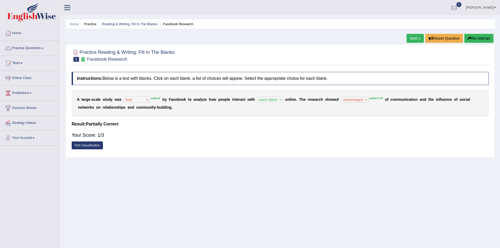
click at [479, 41] on button "Re-Attempt" at bounding box center [478, 38] width 29 height 9
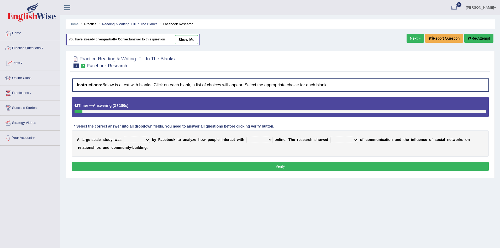
click at [407, 37] on link "Next »" at bounding box center [414, 38] width 17 height 9
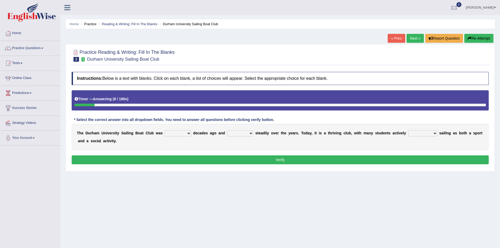
click at [189, 134] on select "found fund founded find" at bounding box center [178, 133] width 26 height 6
select select "found"
click at [165, 130] on select "found fund founded find" at bounding box center [178, 133] width 26 height 6
click at [250, 134] on select "grow growing has grown grown" at bounding box center [240, 133] width 26 height 6
click at [227, 130] on select "grow growing has grown grown" at bounding box center [240, 133] width 26 height 6
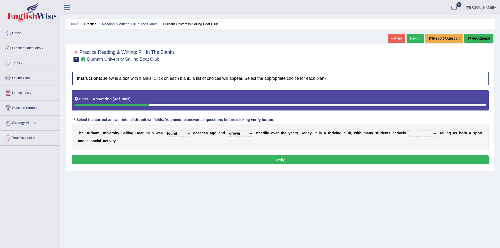
click at [251, 133] on select "grow growing has grown grown" at bounding box center [240, 133] width 26 height 6
select select "growing"
click at [227, 130] on select "grow growing has grown grown" at bounding box center [240, 133] width 26 height 6
click at [434, 133] on select "enjoy enjoyed are enjoying enjoying" at bounding box center [422, 133] width 29 height 6
select select "are enjoying"
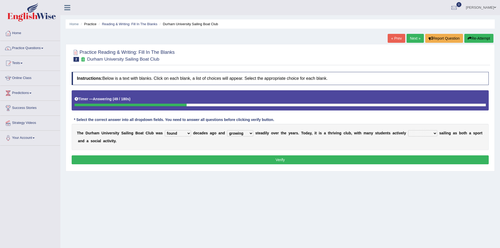
click at [408, 130] on select "enjoy enjoyed are enjoying enjoying" at bounding box center [422, 133] width 29 height 6
click at [274, 158] on button "Verify" at bounding box center [280, 159] width 417 height 9
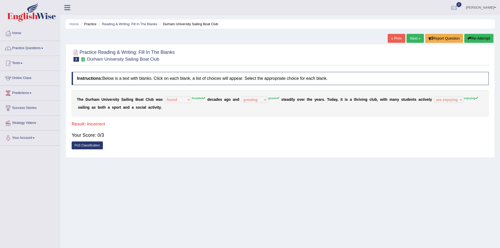
click at [482, 35] on button "Re-Attempt" at bounding box center [478, 38] width 29 height 9
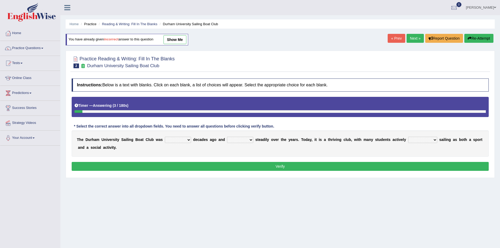
click at [188, 140] on select "found fund founded find" at bounding box center [178, 140] width 26 height 6
select select "found"
click at [165, 137] on select "found fund founded find" at bounding box center [178, 140] width 26 height 6
click at [249, 139] on select "grow growing has grown grown" at bounding box center [240, 140] width 26 height 6
select select "growing"
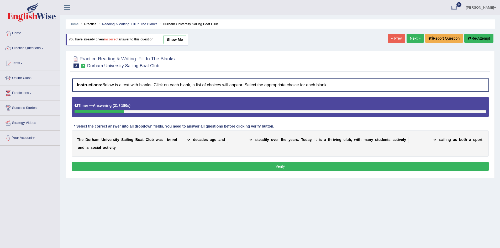
click at [227, 137] on select "grow growing has grown grown" at bounding box center [240, 140] width 26 height 6
click at [435, 139] on select "enjoy enjoyed are enjoying enjoying" at bounding box center [422, 140] width 29 height 6
select select "enjoying"
click at [408, 137] on select "enjoy enjoyed are enjoying enjoying" at bounding box center [422, 140] width 29 height 6
click at [367, 165] on button "Verify" at bounding box center [280, 166] width 417 height 9
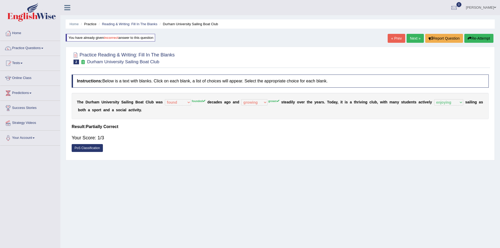
click at [470, 38] on icon "button" at bounding box center [469, 38] width 4 height 4
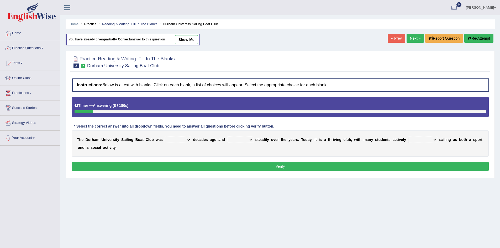
click at [188, 140] on select "found fund founded find" at bounding box center [178, 140] width 26 height 6
select select "founded"
click at [165, 137] on select "found fund founded find" at bounding box center [178, 140] width 26 height 6
click at [250, 140] on select "grow growing has grown grown" at bounding box center [240, 140] width 26 height 6
select select "grown"
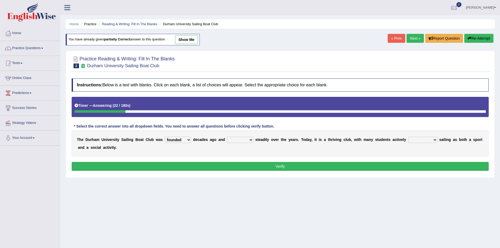
click at [227, 137] on select "grow growing has grown grown" at bounding box center [240, 140] width 26 height 6
drag, startPoint x: 10, startPoint y: 260, endPoint x: 24, endPoint y: 221, distance: 41.6
click at [434, 139] on select "enjoy enjoyed are enjoying enjoying" at bounding box center [422, 140] width 29 height 6
select select "enjoying"
click at [408, 137] on select "enjoy enjoyed are enjoying enjoying" at bounding box center [422, 140] width 29 height 6
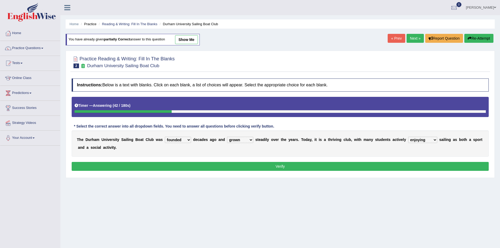
click at [250, 169] on button "Verify" at bounding box center [280, 166] width 417 height 9
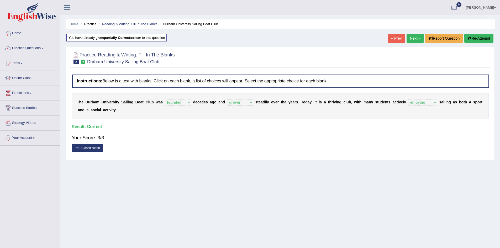
click at [412, 39] on link "Next »" at bounding box center [414, 38] width 17 height 9
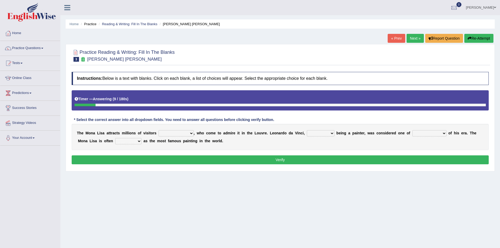
click at [192, 133] on select "around the year the all year all year round per year" at bounding box center [175, 133] width 35 height 6
select select "around the year"
click at [158, 130] on select "around the year the all year all year round per year" at bounding box center [175, 133] width 35 height 6
click at [332, 133] on select "rather than as much as as well as as long as" at bounding box center [321, 133] width 28 height 6
select select "as long as"
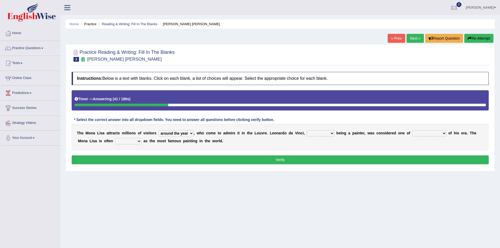
click at [307, 130] on select "rather than as much as as well as as long as" at bounding box center [321, 133] width 28 height 6
click at [443, 133] on select "better artists artist the better artist the best artists" at bounding box center [429, 133] width 34 height 6
select select "the best artists"
click at [412, 130] on select "better artists artist the better artist the best artists" at bounding box center [429, 133] width 34 height 6
click at [332, 133] on select "rather than as much as as well as as long as" at bounding box center [321, 133] width 28 height 6
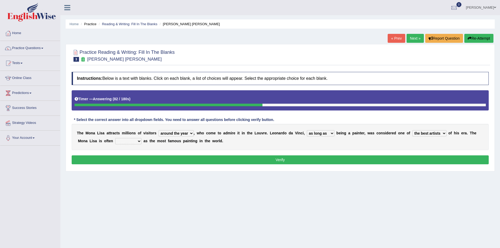
select select "as much as"
click at [307, 130] on select "rather than as much as as well as as long as" at bounding box center [321, 133] width 28 height 6
click at [139, 141] on select "classified suggested predicted described" at bounding box center [128, 141] width 26 height 6
select select "suggested"
click at [115, 138] on select "classified suggested predicted described" at bounding box center [128, 141] width 26 height 6
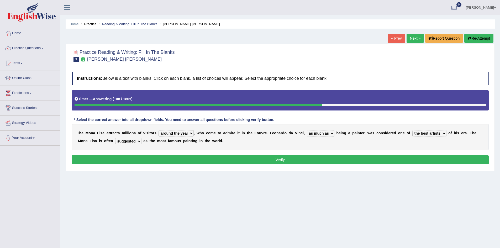
click at [139, 141] on select "classified suggested predicted described" at bounding box center [128, 141] width 26 height 6
click at [268, 157] on button "Verify" at bounding box center [280, 159] width 417 height 9
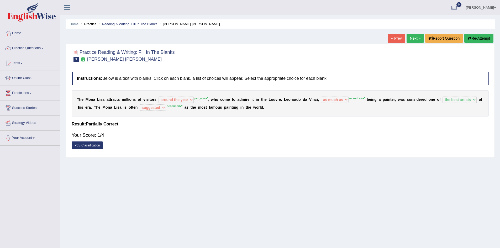
drag, startPoint x: 503, startPoint y: 16, endPoint x: 386, endPoint y: 189, distance: 209.3
click at [386, 189] on div "Home Practice Reading & Writing: Fill In The Blanks Mona Lisa « Prev Next » Rep…" at bounding box center [279, 131] width 439 height 262
click at [475, 7] on link "Sangita Koirala" at bounding box center [481, 7] width 38 height 14
click at [456, 68] on link "Log out" at bounding box center [471, 68] width 57 height 12
